Goal: Navigation & Orientation: Understand site structure

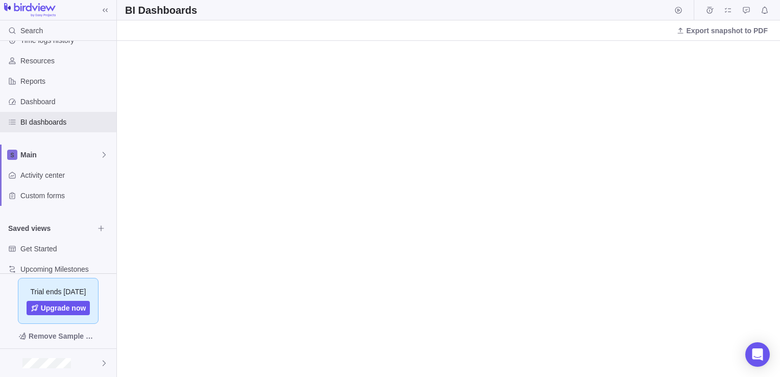
scroll to position [32, 0]
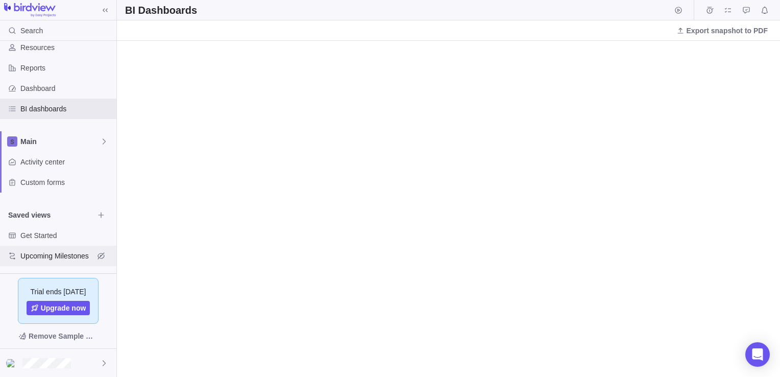
click at [60, 254] on span "Upcoming Milestones" at bounding box center [57, 256] width 74 height 10
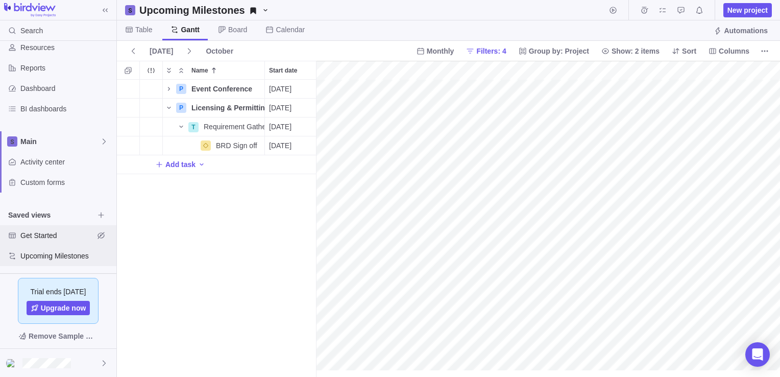
scroll to position [0, 120]
click at [43, 233] on span "Get Started" at bounding box center [57, 235] width 74 height 10
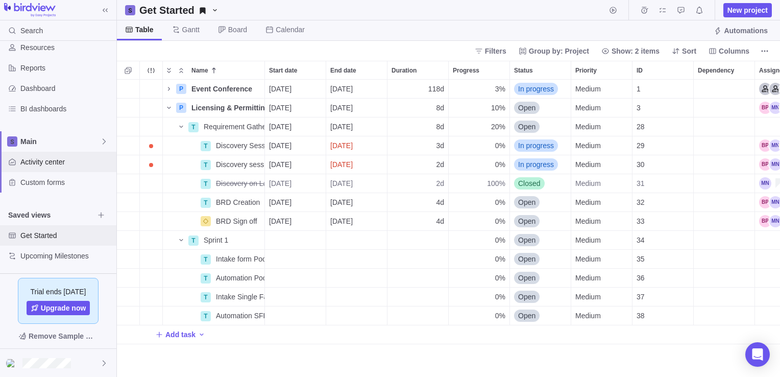
scroll to position [290, 656]
click at [54, 267] on div "Time logs history Resources Reports Dashboard BI dashboards Main Activity cente…" at bounding box center [58, 142] width 116 height 266
click at [53, 261] on div "Upcoming Milestones" at bounding box center [58, 256] width 116 height 20
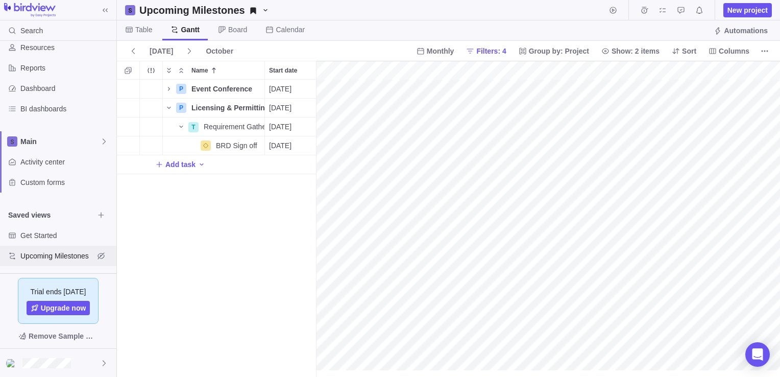
scroll to position [0, 120]
click at [43, 48] on span "Resources" at bounding box center [66, 47] width 92 height 10
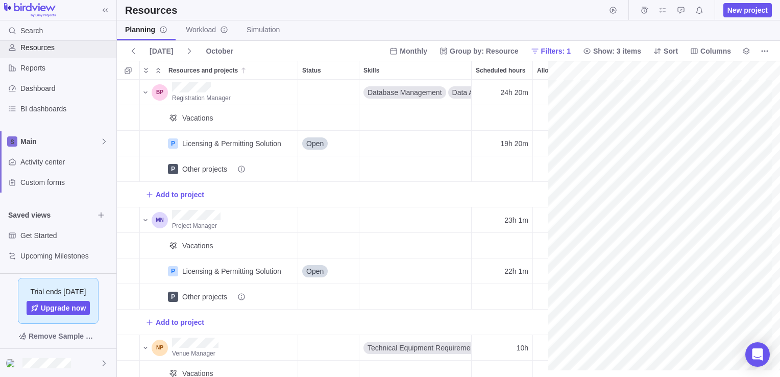
scroll to position [0, 73]
click at [32, 65] on span "Reports" at bounding box center [66, 68] width 92 height 10
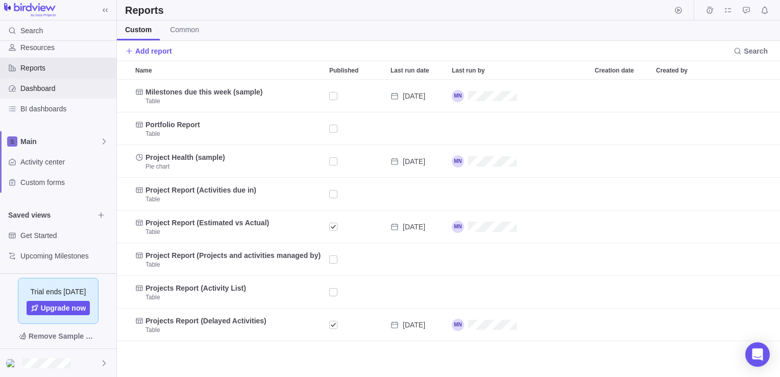
scroll to position [290, 656]
click at [35, 85] on span "Dashboard" at bounding box center [66, 88] width 92 height 10
